Goal: Find specific page/section: Find specific page/section

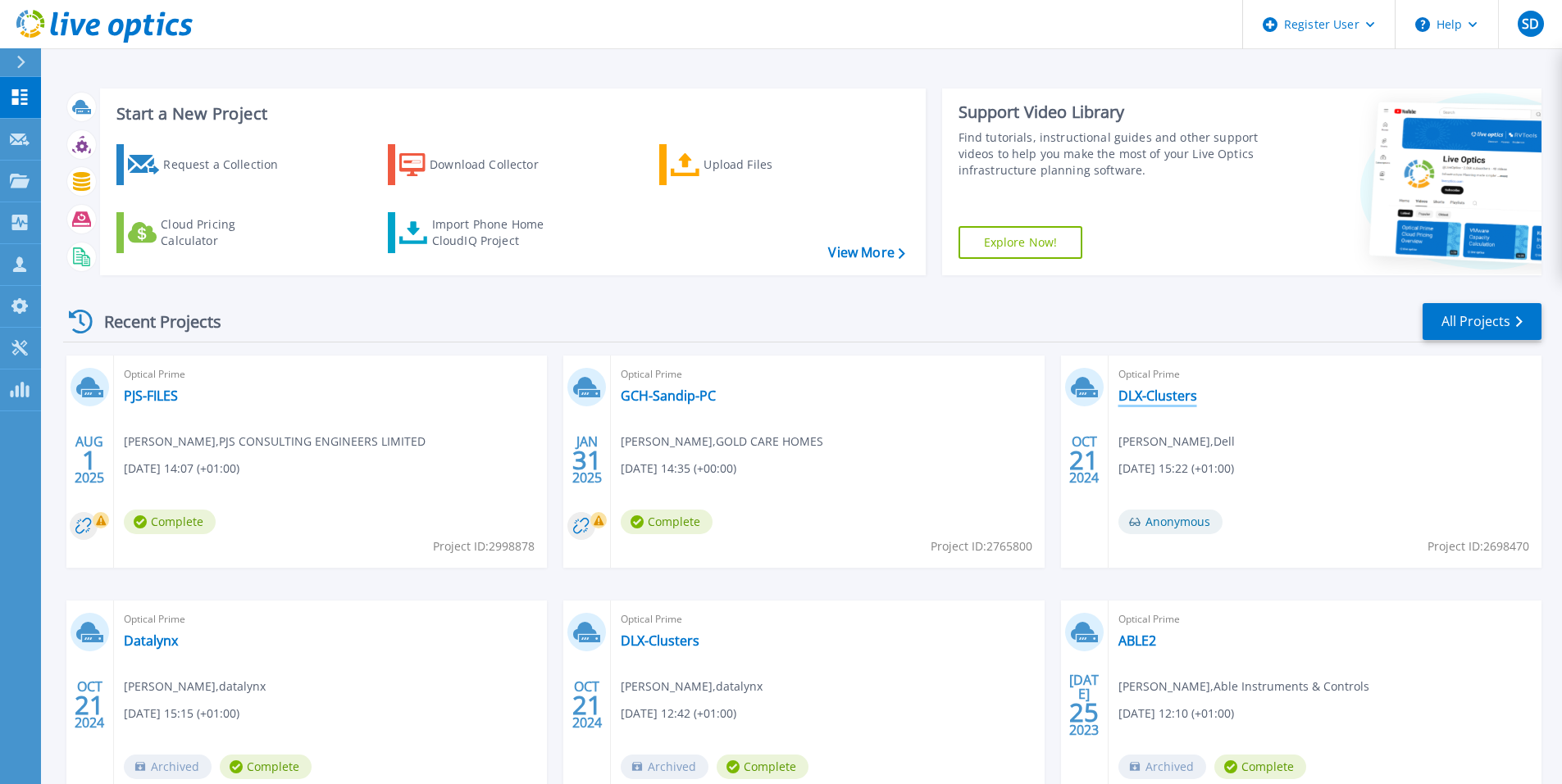
click at [1166, 387] on link "DLX-Clusters" at bounding box center [1157, 396] width 79 height 17
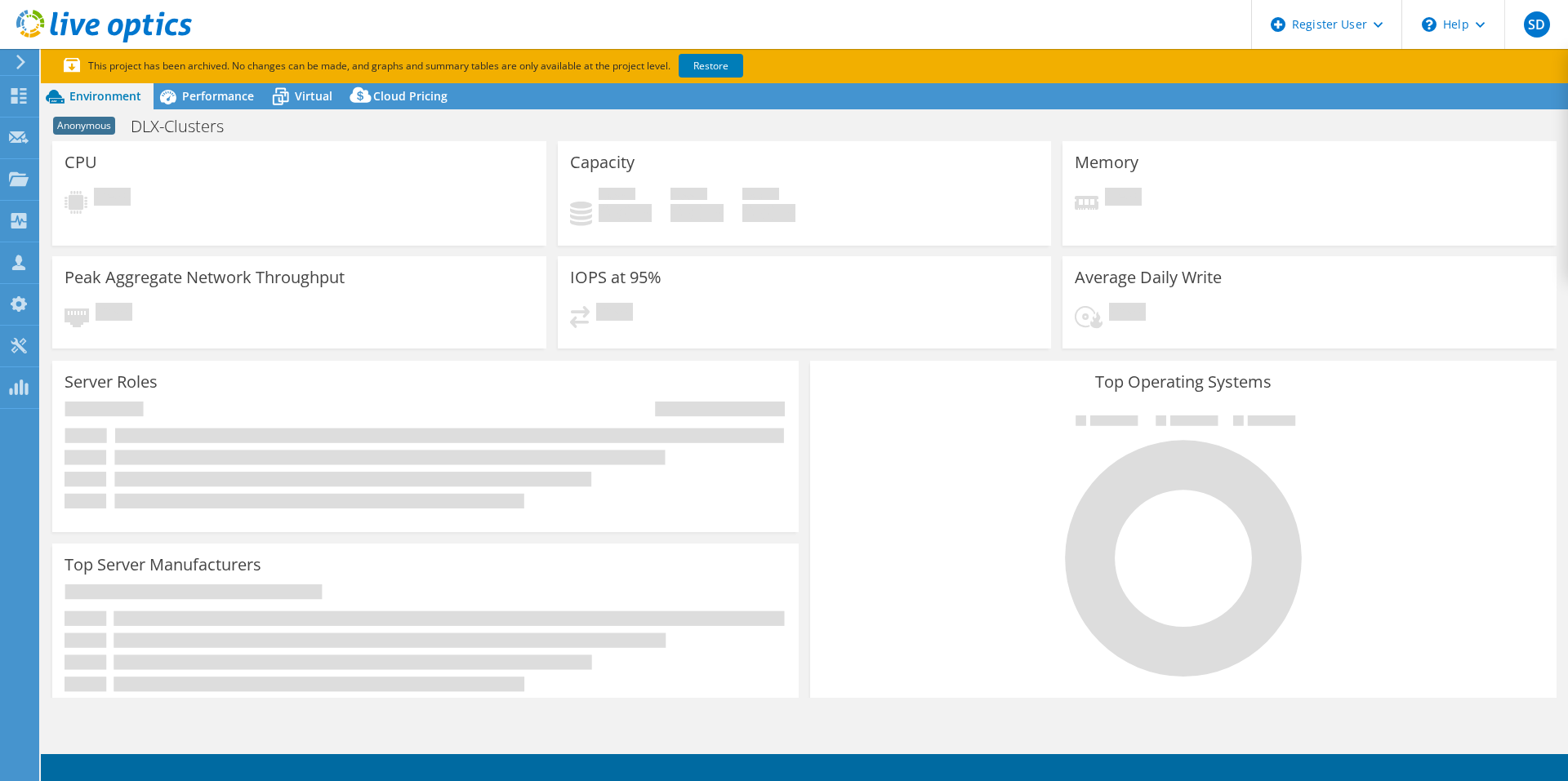
select select "USD"
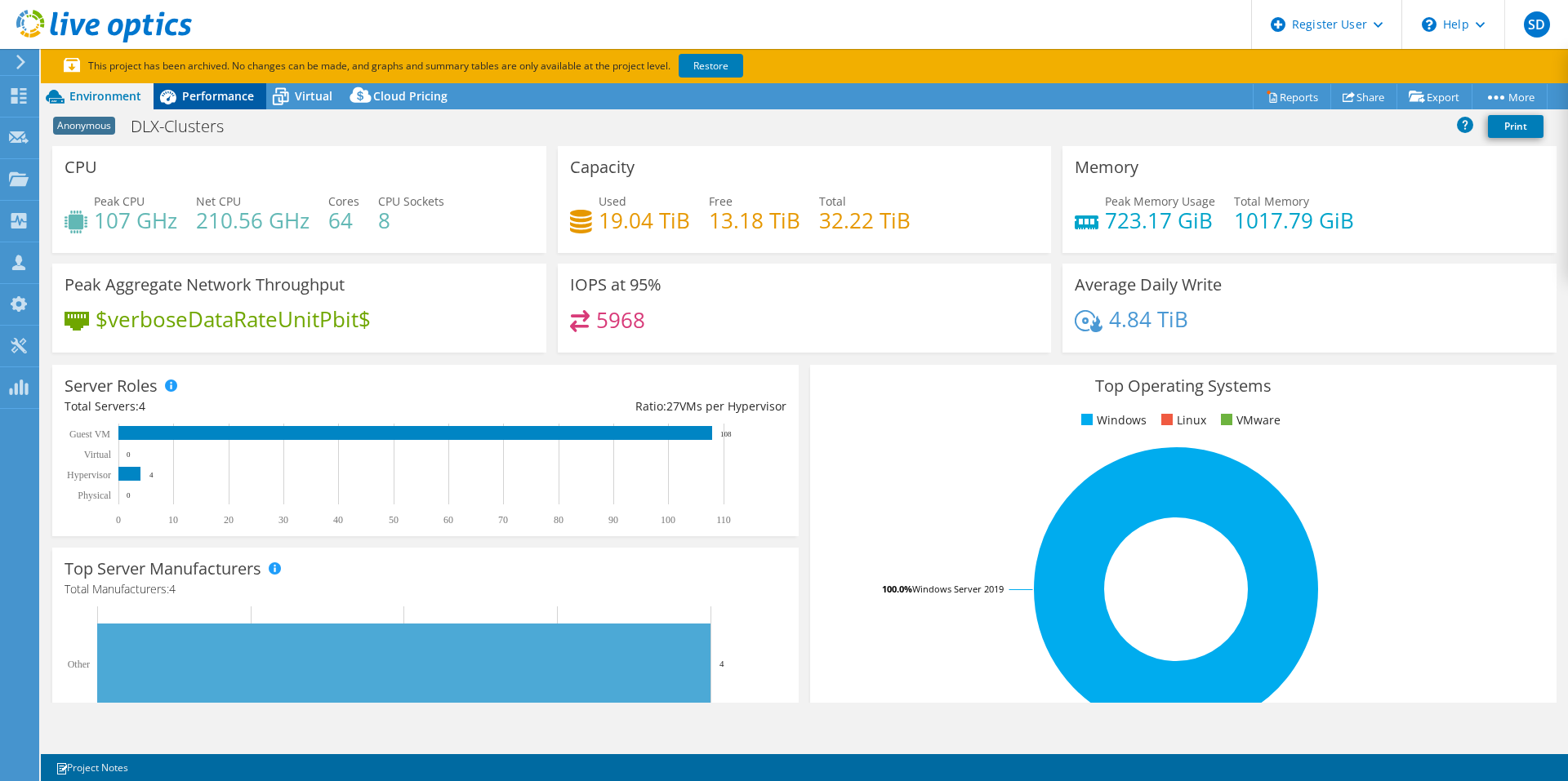
click at [221, 88] on span "Performance" at bounding box center [218, 95] width 72 height 16
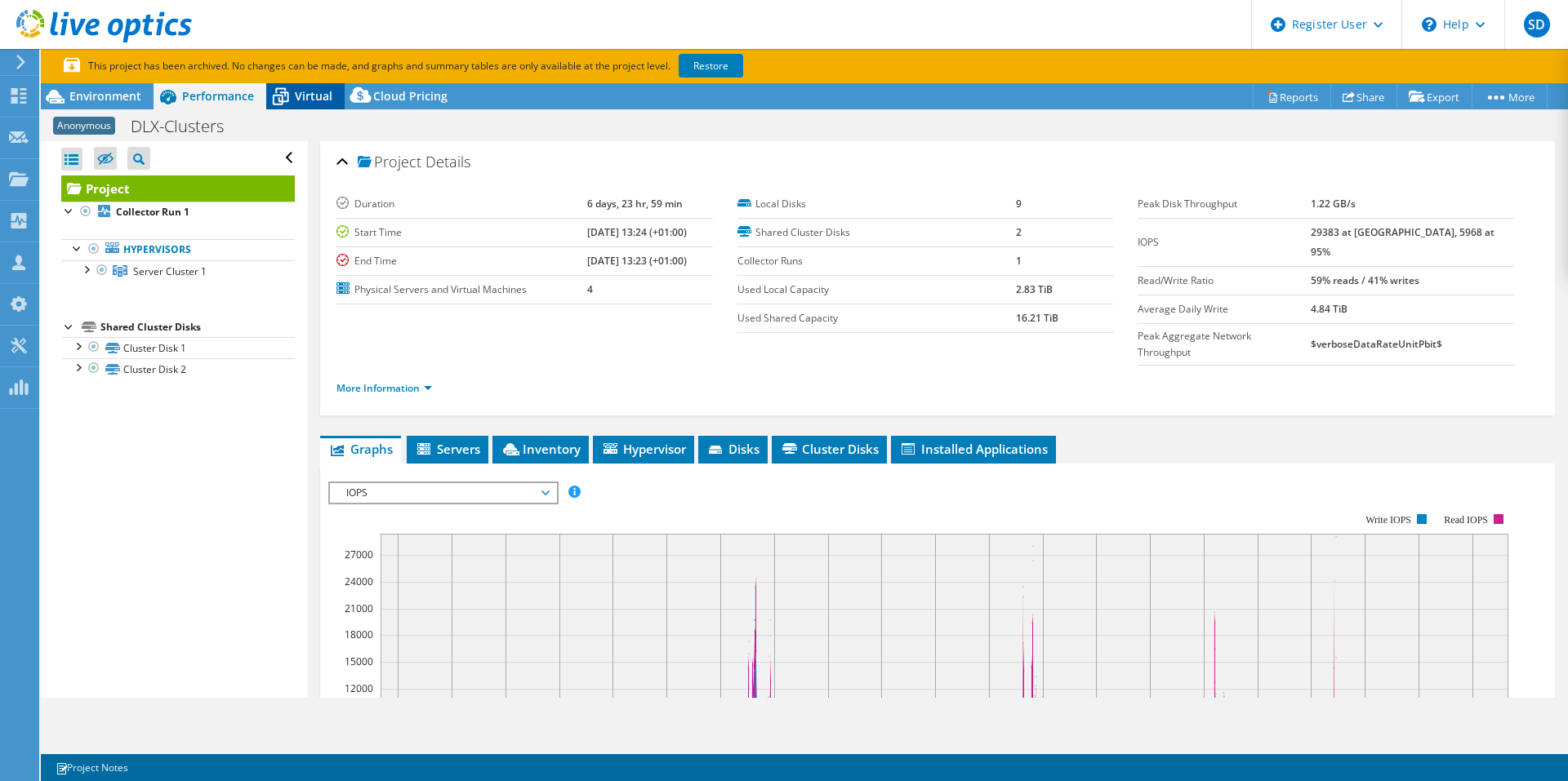
click at [283, 92] on icon at bounding box center [280, 96] width 29 height 29
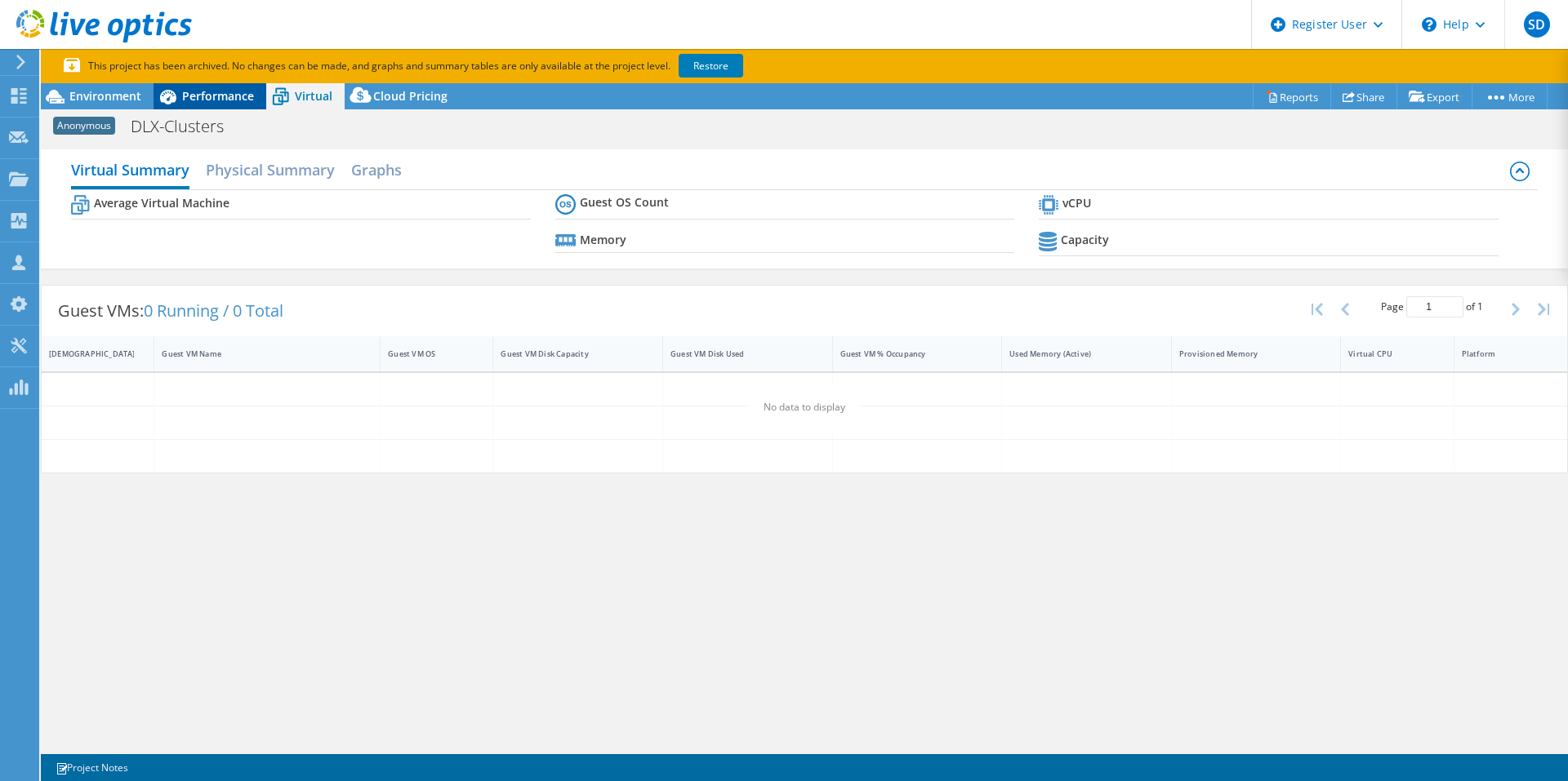
click at [217, 100] on div "Performance" at bounding box center [210, 96] width 113 height 26
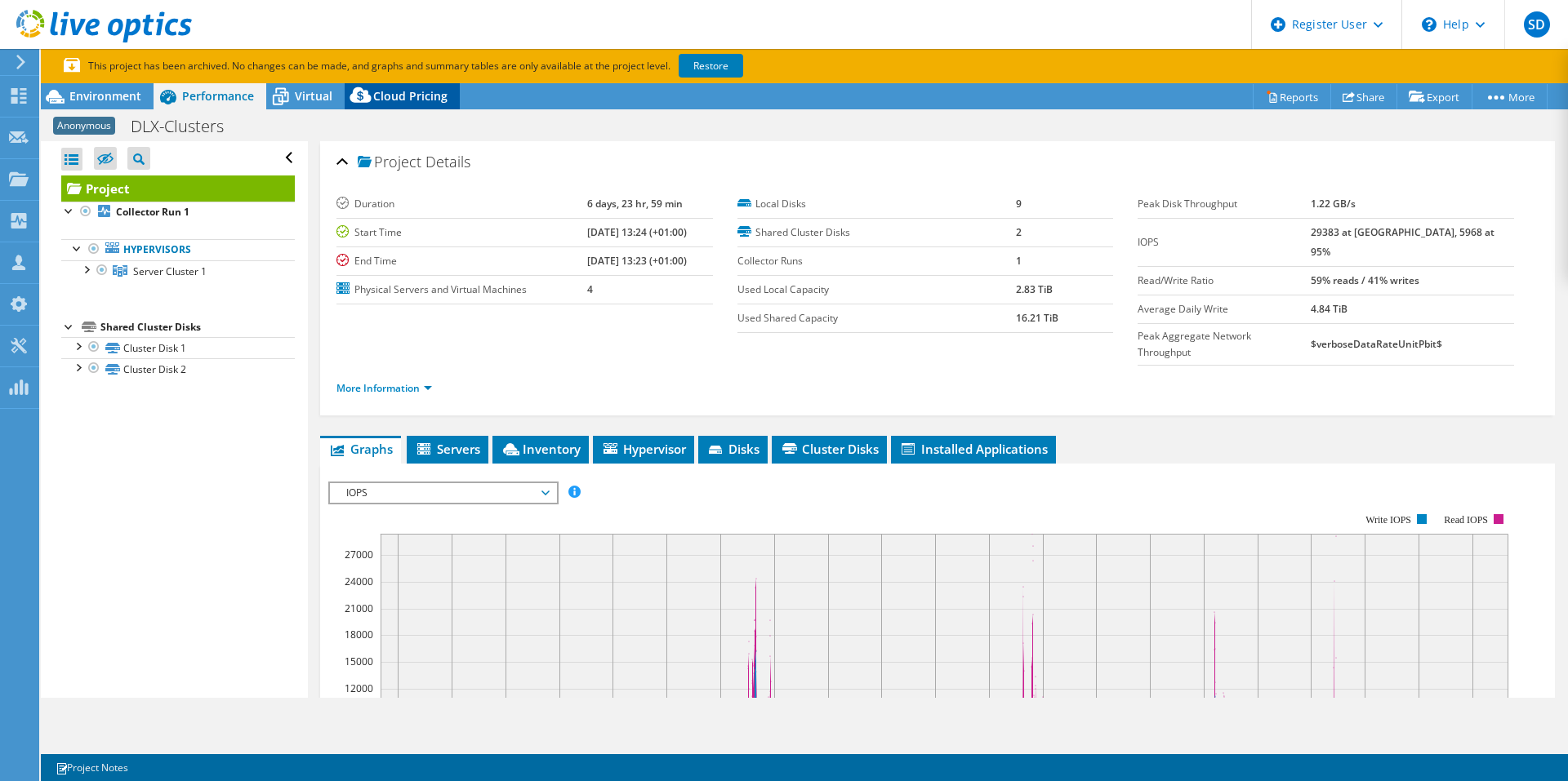
click at [403, 93] on span "Cloud Pricing" at bounding box center [410, 95] width 74 height 16
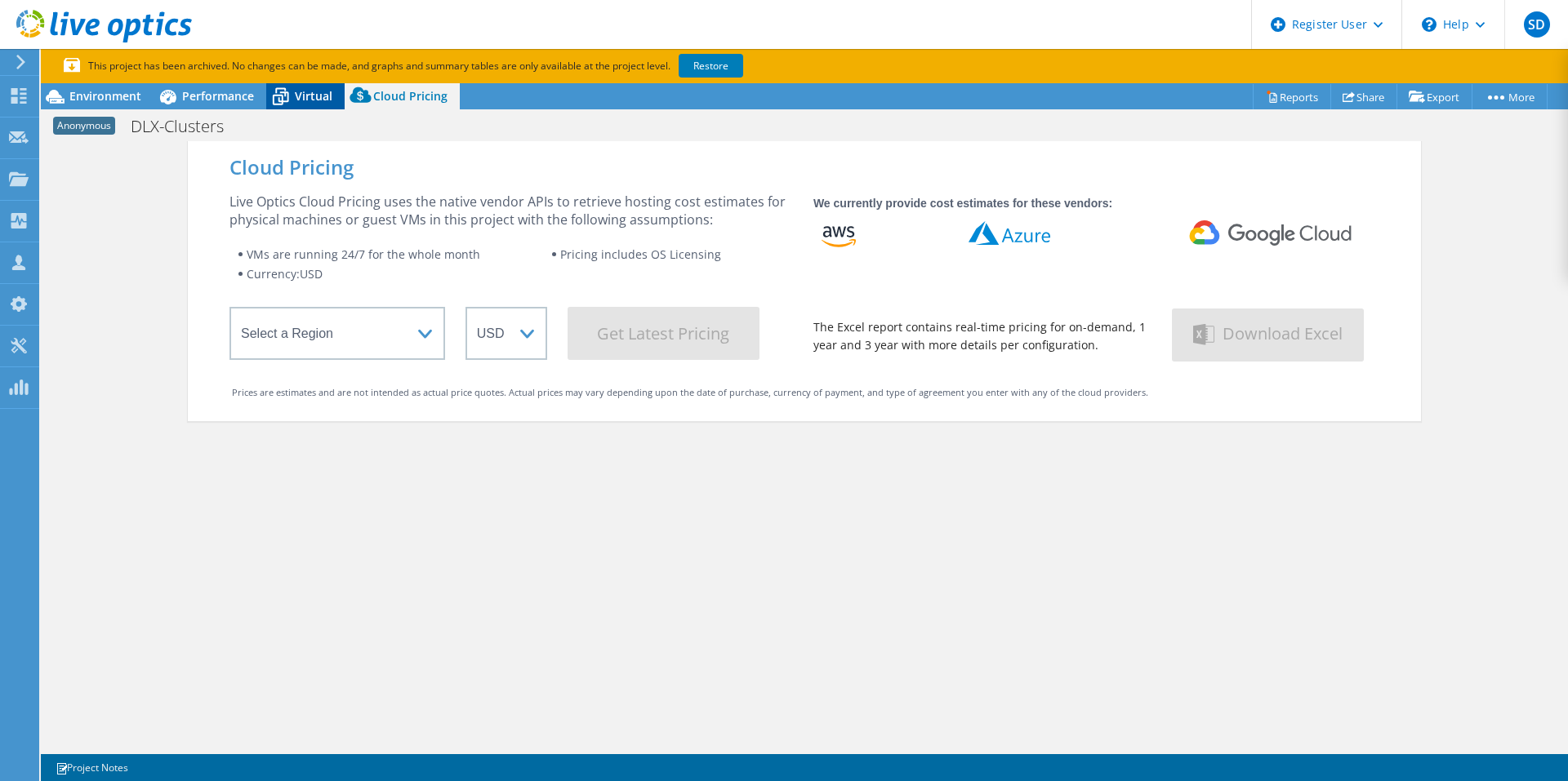
click at [302, 93] on span "Virtual" at bounding box center [313, 95] width 38 height 16
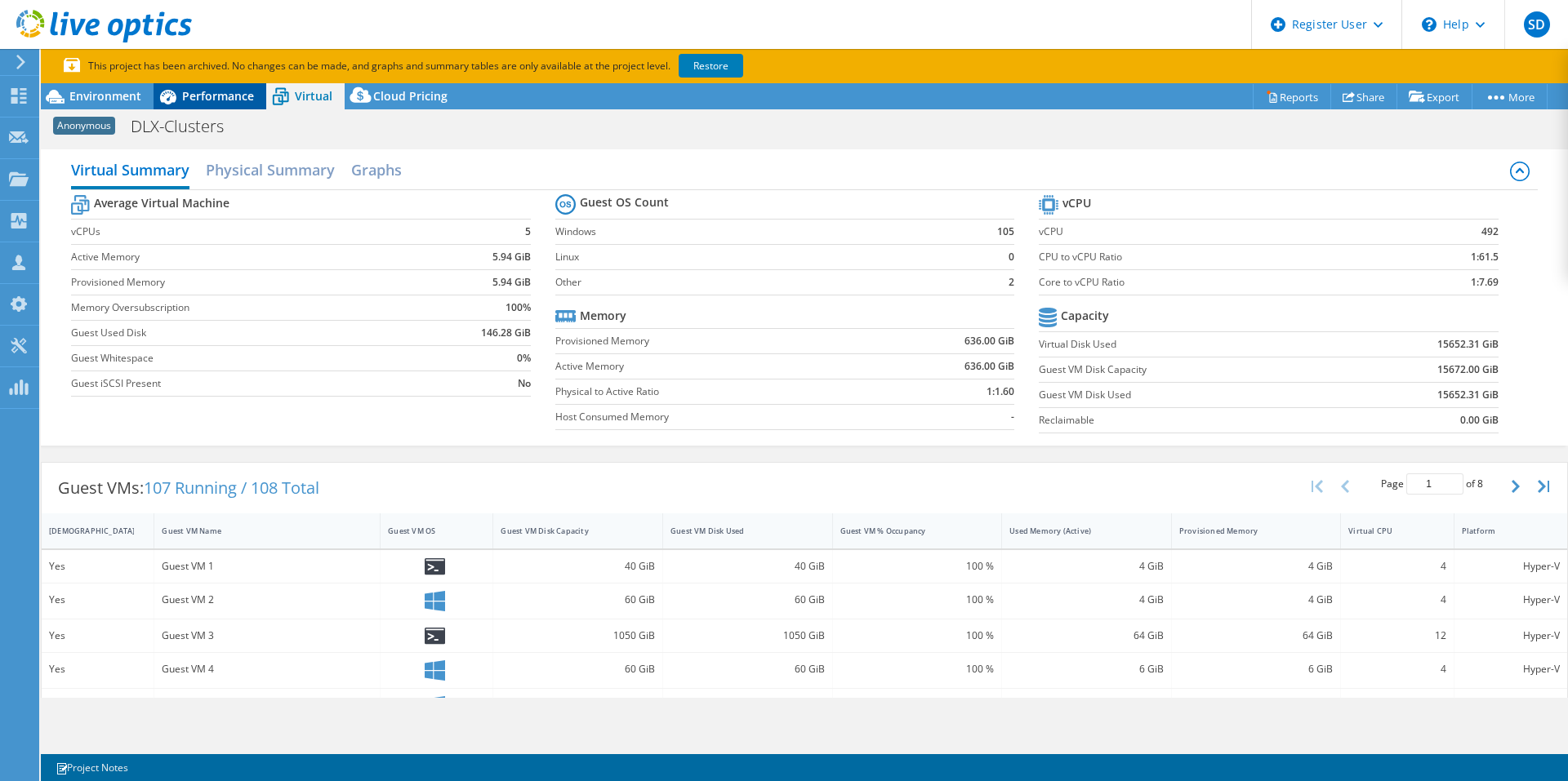
click at [230, 92] on span "Performance" at bounding box center [218, 95] width 72 height 16
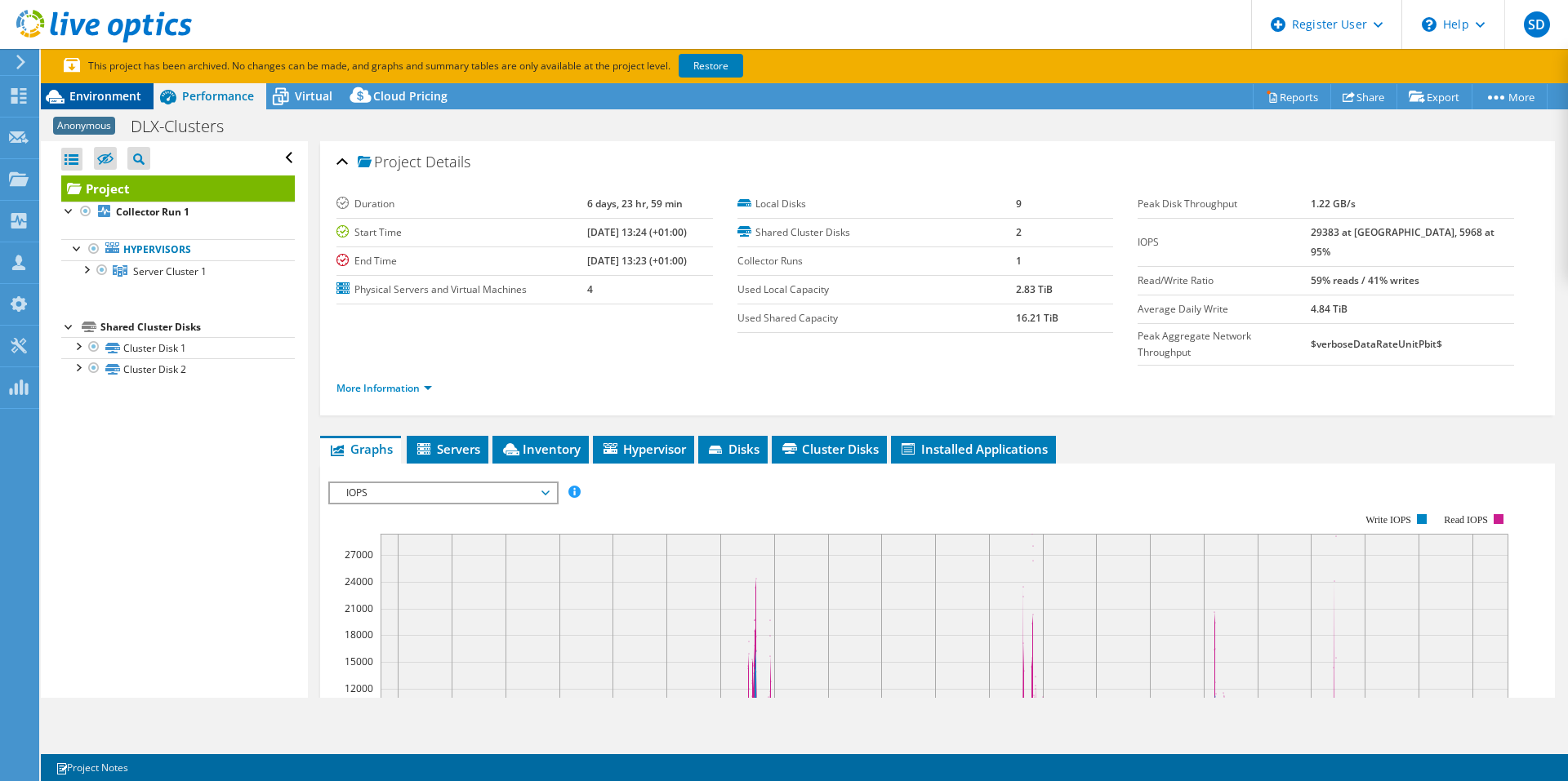
click at [92, 93] on span "Environment" at bounding box center [106, 95] width 72 height 16
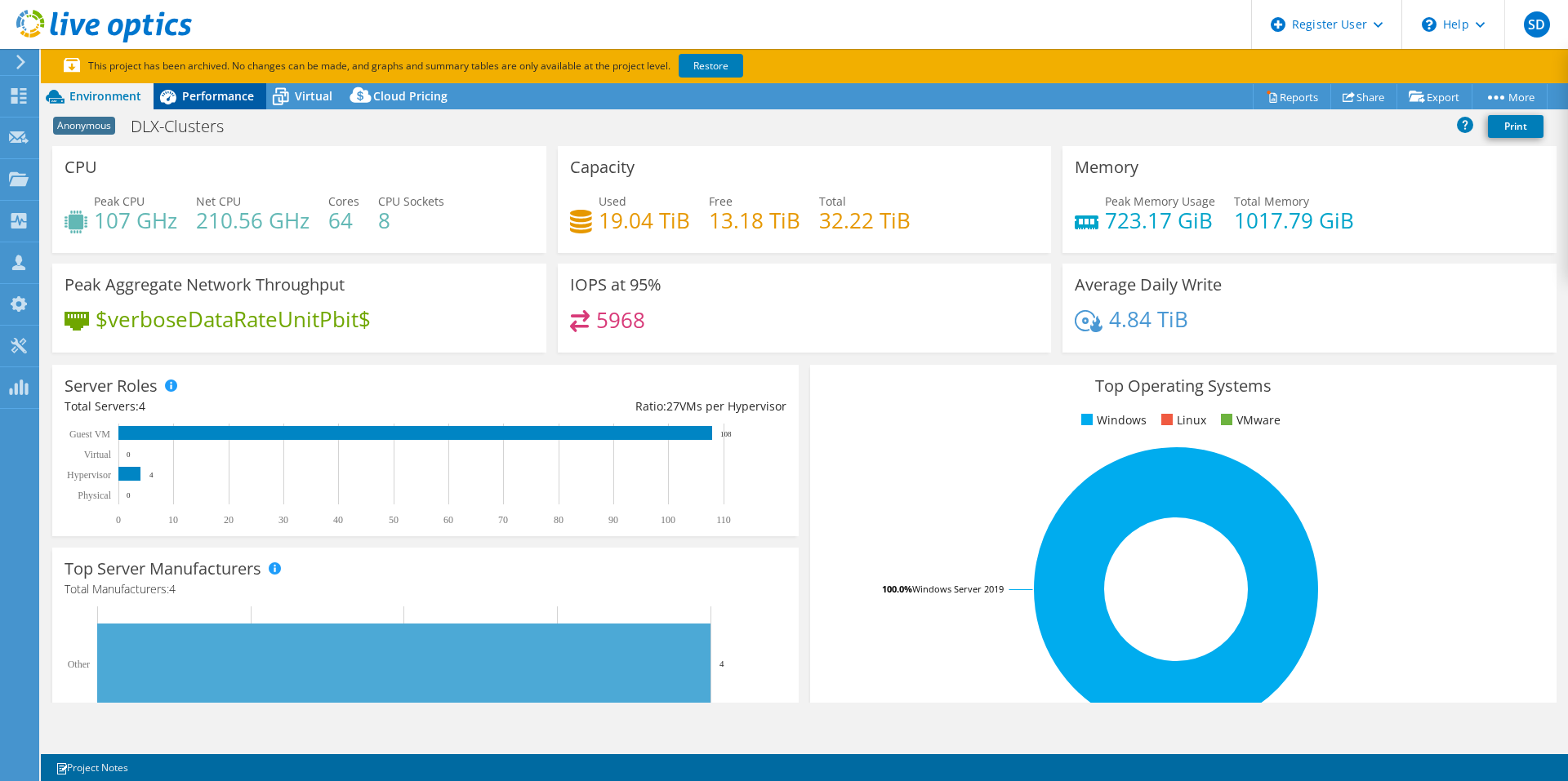
click at [192, 93] on span "Performance" at bounding box center [218, 95] width 72 height 16
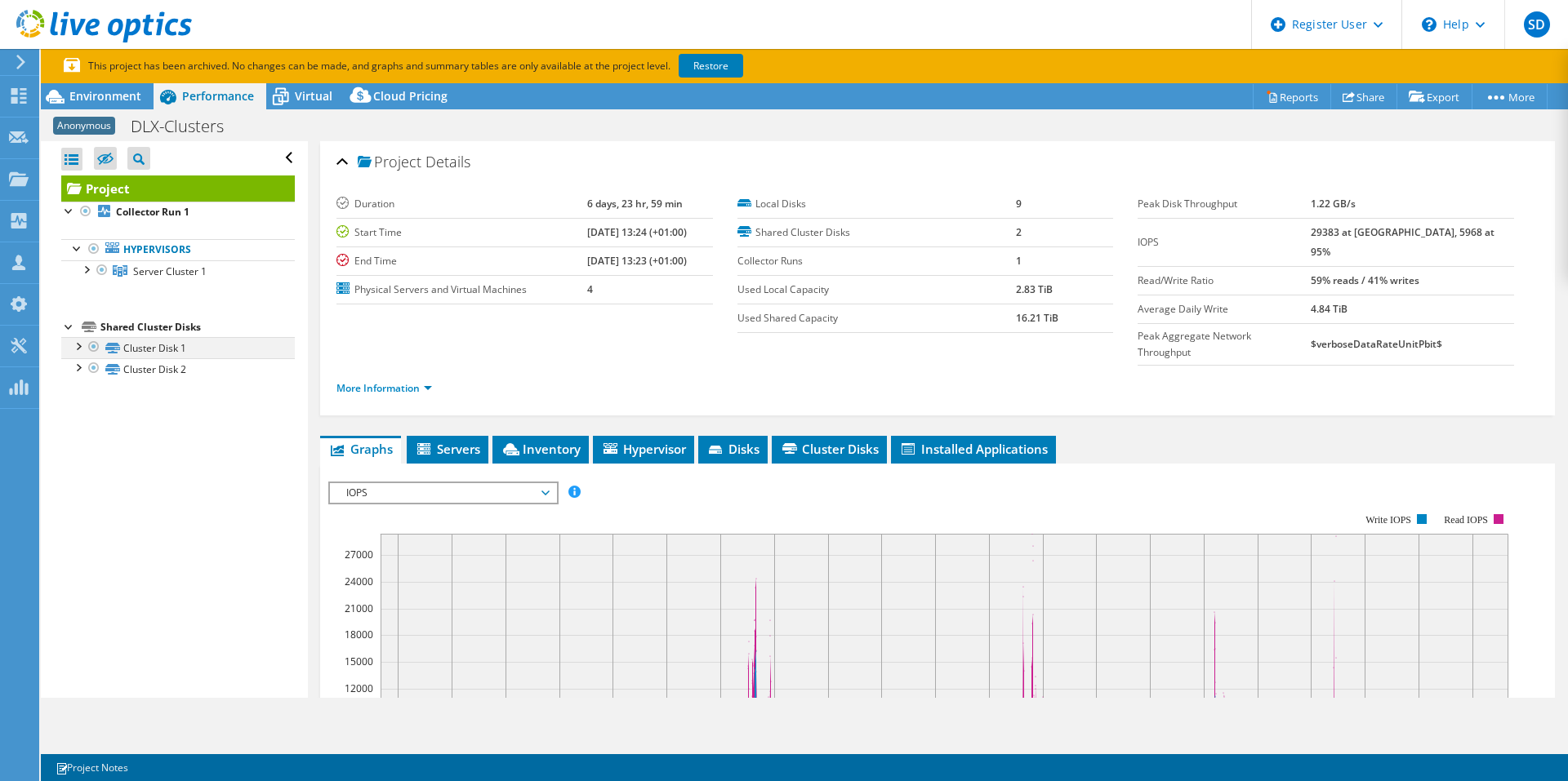
click at [76, 337] on div at bounding box center [78, 345] width 17 height 17
click at [78, 444] on div at bounding box center [78, 452] width 17 height 17
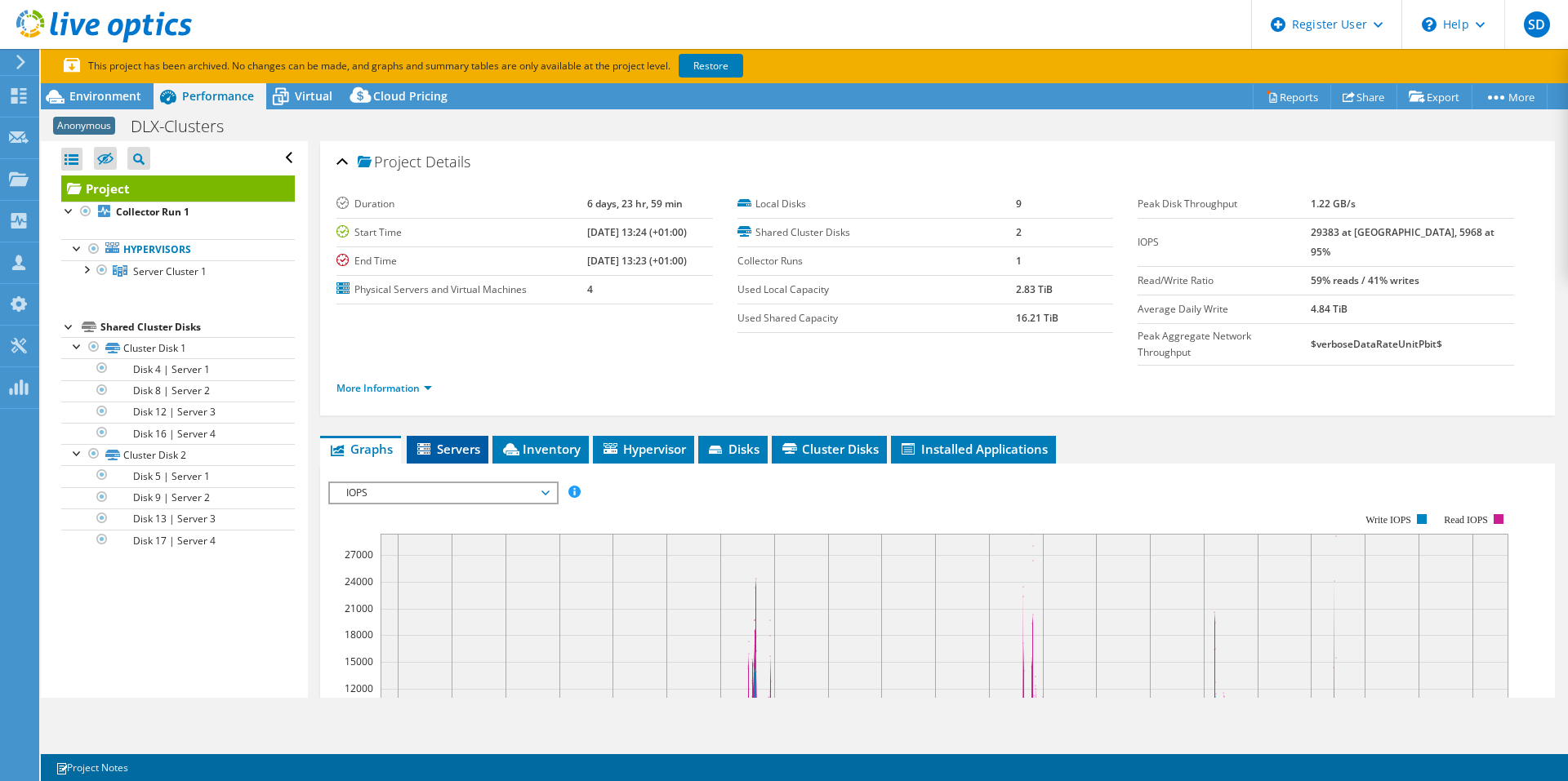
click at [447, 440] on span "Servers" at bounding box center [447, 449] width 66 height 17
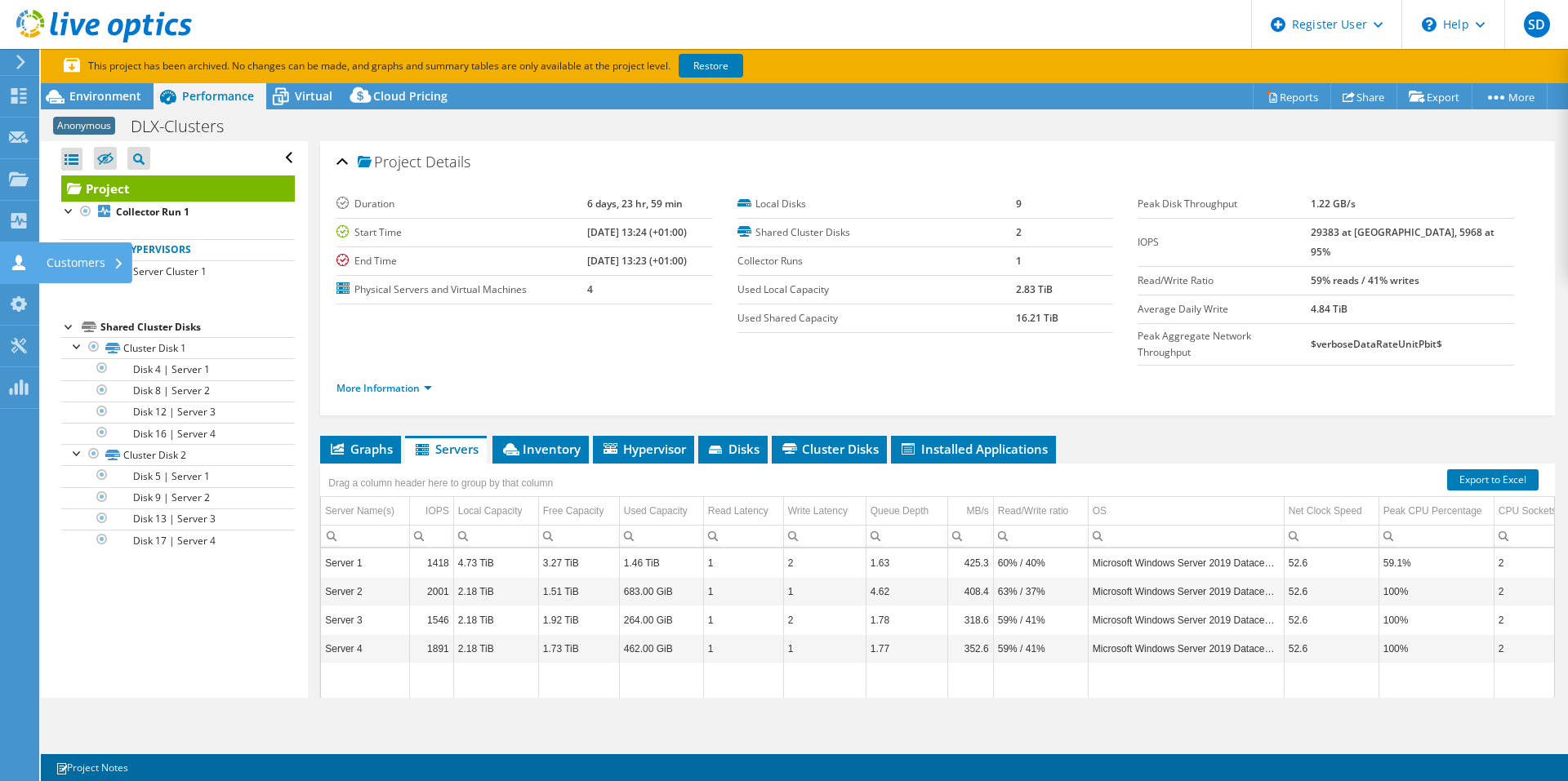
click at [79, 254] on div "Customers" at bounding box center [84, 263] width 93 height 41
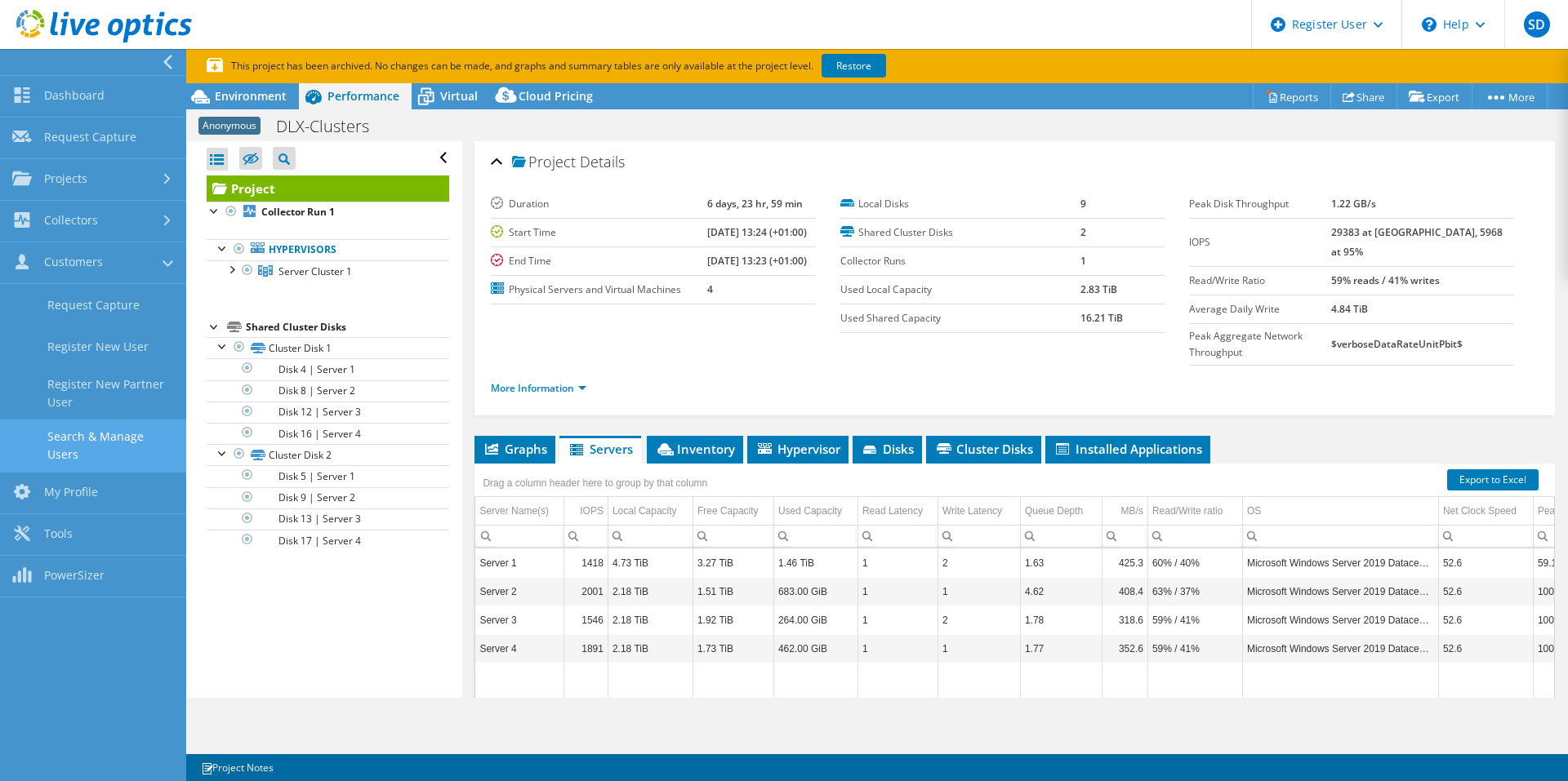
click at [139, 431] on link "Search & Manage Users" at bounding box center [93, 445] width 186 height 52
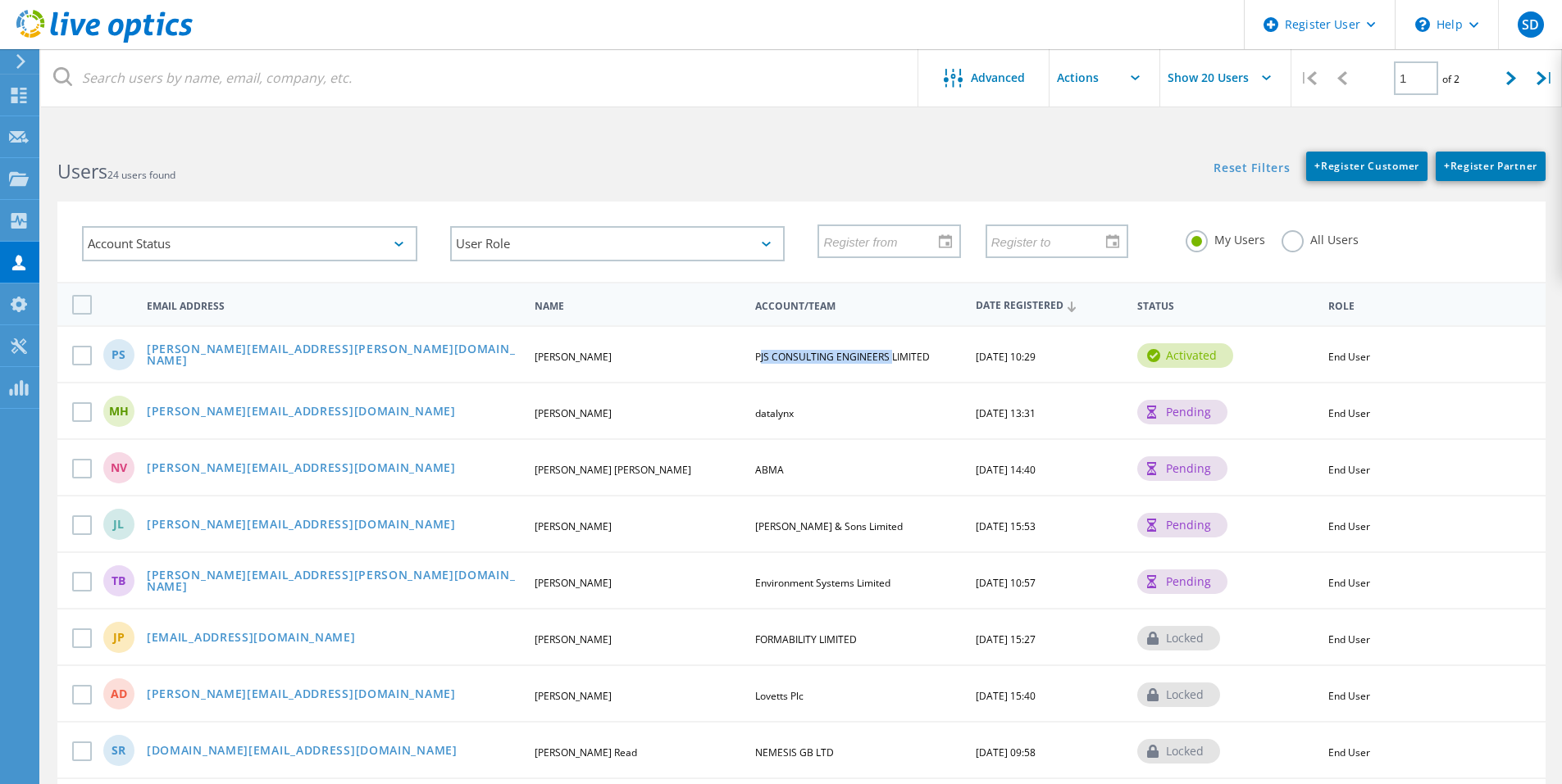
drag, startPoint x: 748, startPoint y: 350, endPoint x: 854, endPoint y: 355, distance: 106.1
click at [854, 355] on div "PJS CONSULTING ENGINEERS LIMITED" at bounding box center [859, 357] width 223 height 10
copy span "PJS CONSULTING ENGINEERS"
click at [851, 387] on div "MH p.sewell@datalynx.net Marc Hadland datalynx 08/27/2024, 13:31 pending End Us…" at bounding box center [801, 410] width 1488 height 57
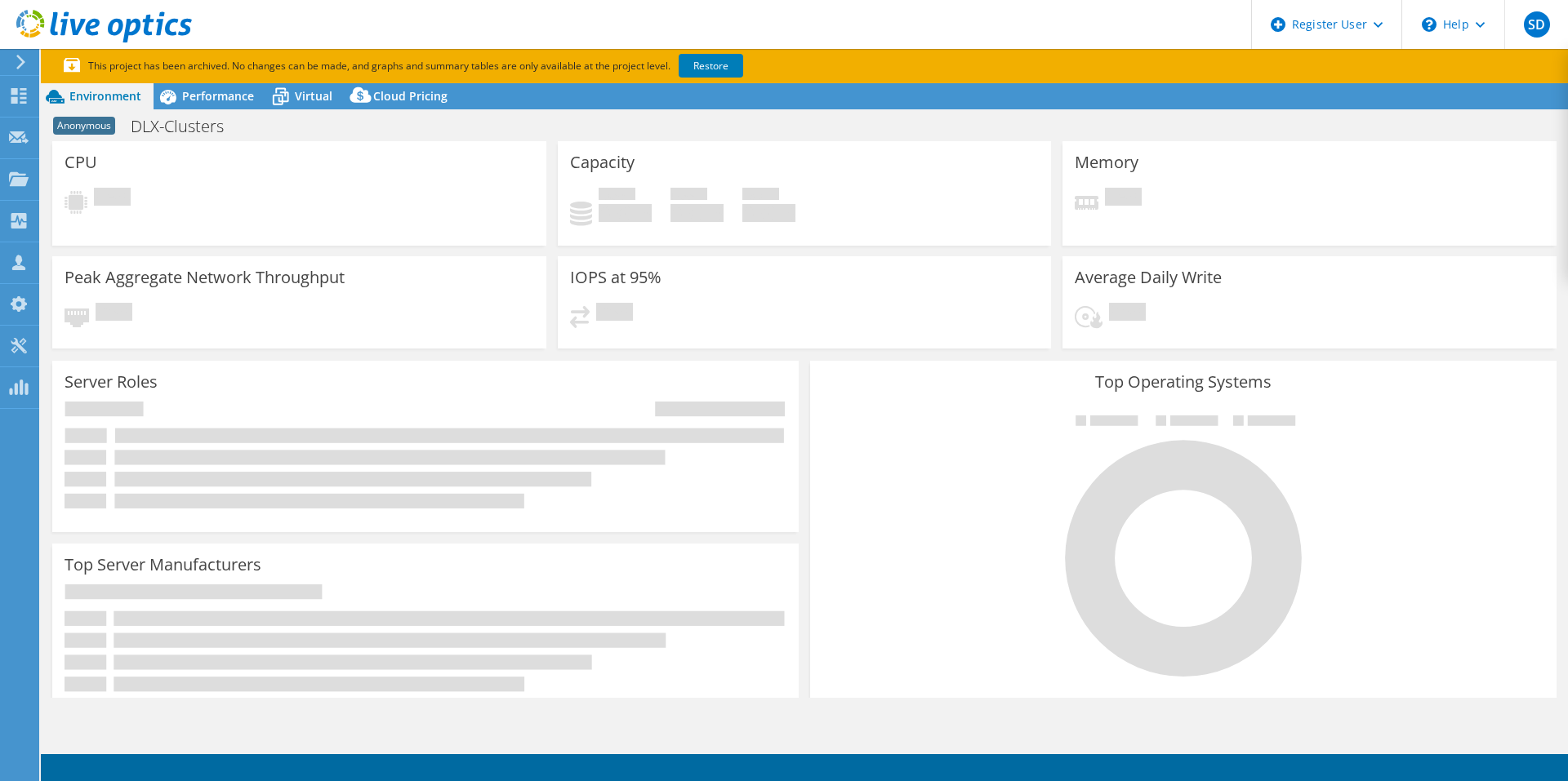
select select
select select "USD"
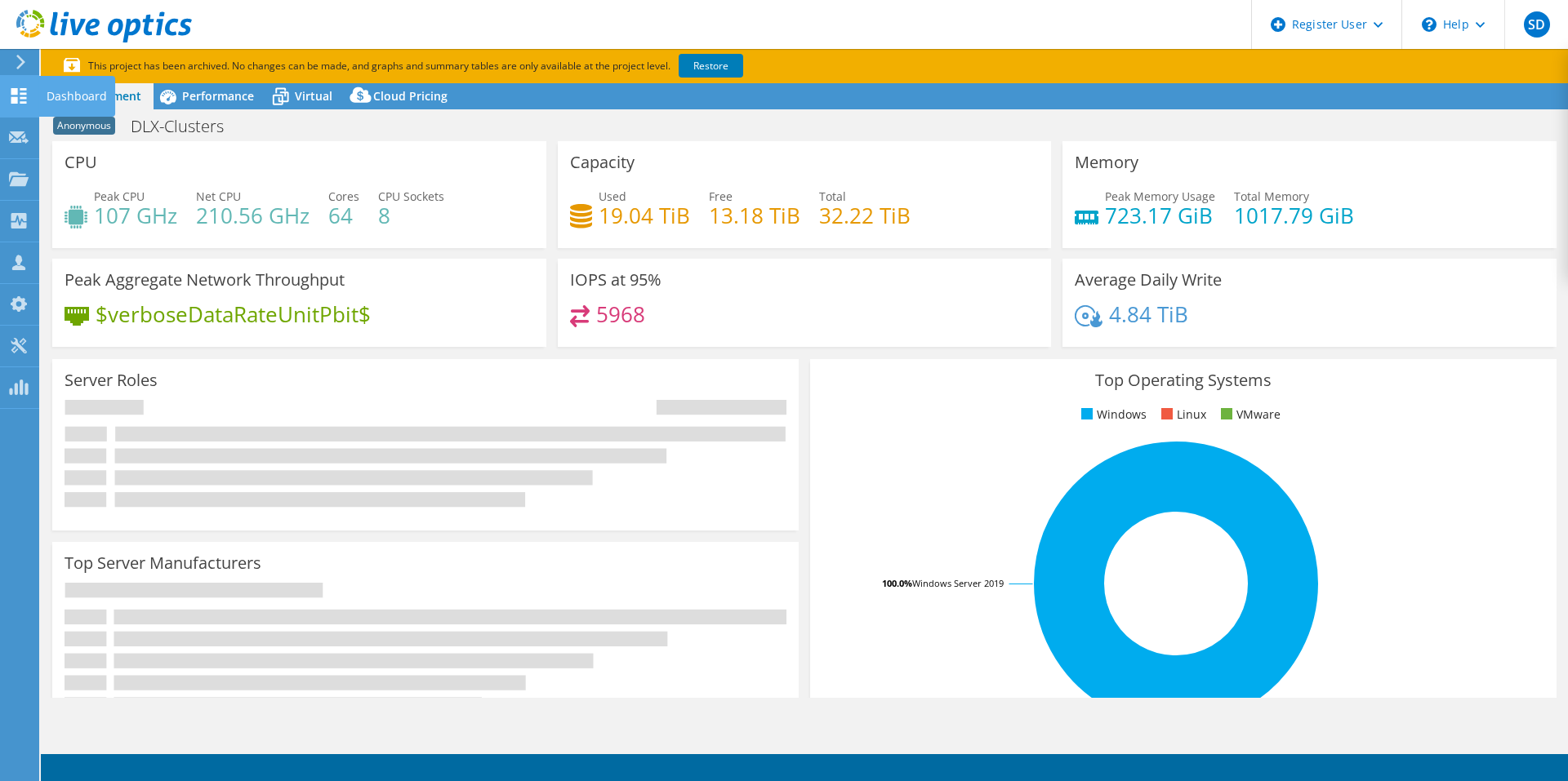
click at [73, 92] on div "Dashboard" at bounding box center [76, 96] width 77 height 41
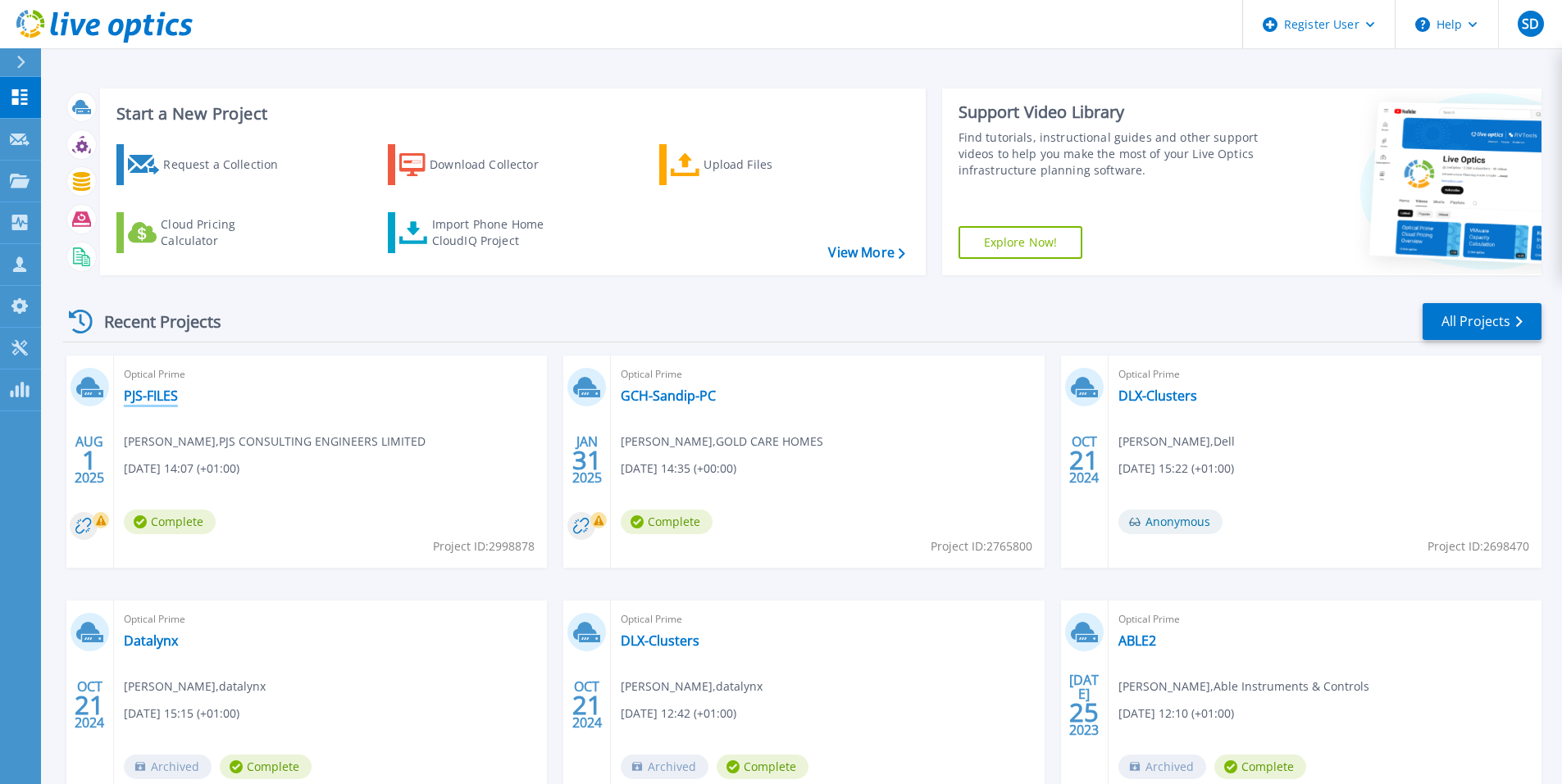
click at [161, 387] on link "PJS-FILES" at bounding box center [151, 396] width 54 height 17
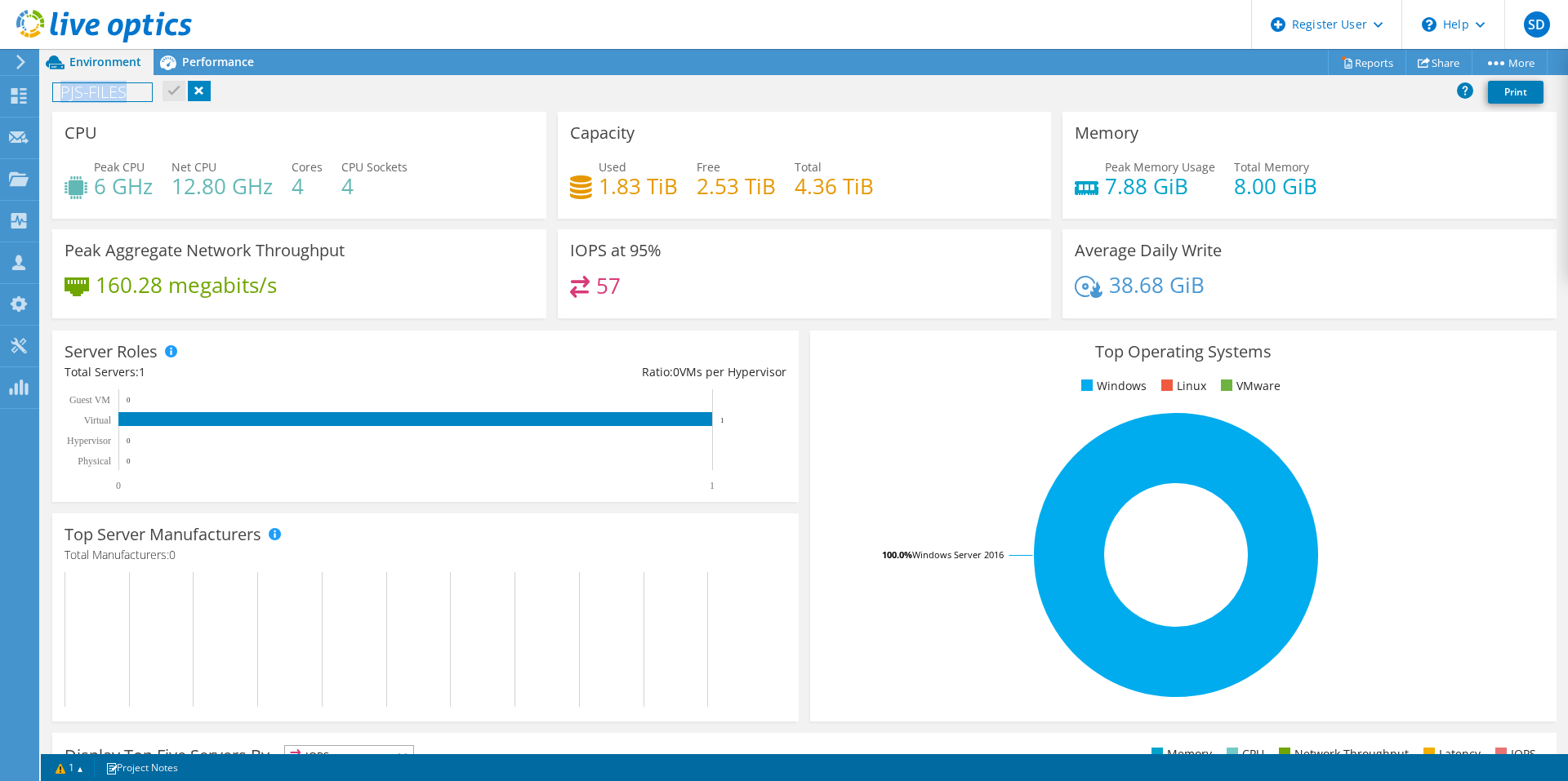
drag, startPoint x: 57, startPoint y: 86, endPoint x: 119, endPoint y: 87, distance: 62.0
click at [119, 87] on h1 "PJS-FILES" at bounding box center [102, 92] width 99 height 18
click at [368, 97] on div "PJS-FILES Print" at bounding box center [804, 94] width 1527 height 35
